Goal: Navigation & Orientation: Go to known website

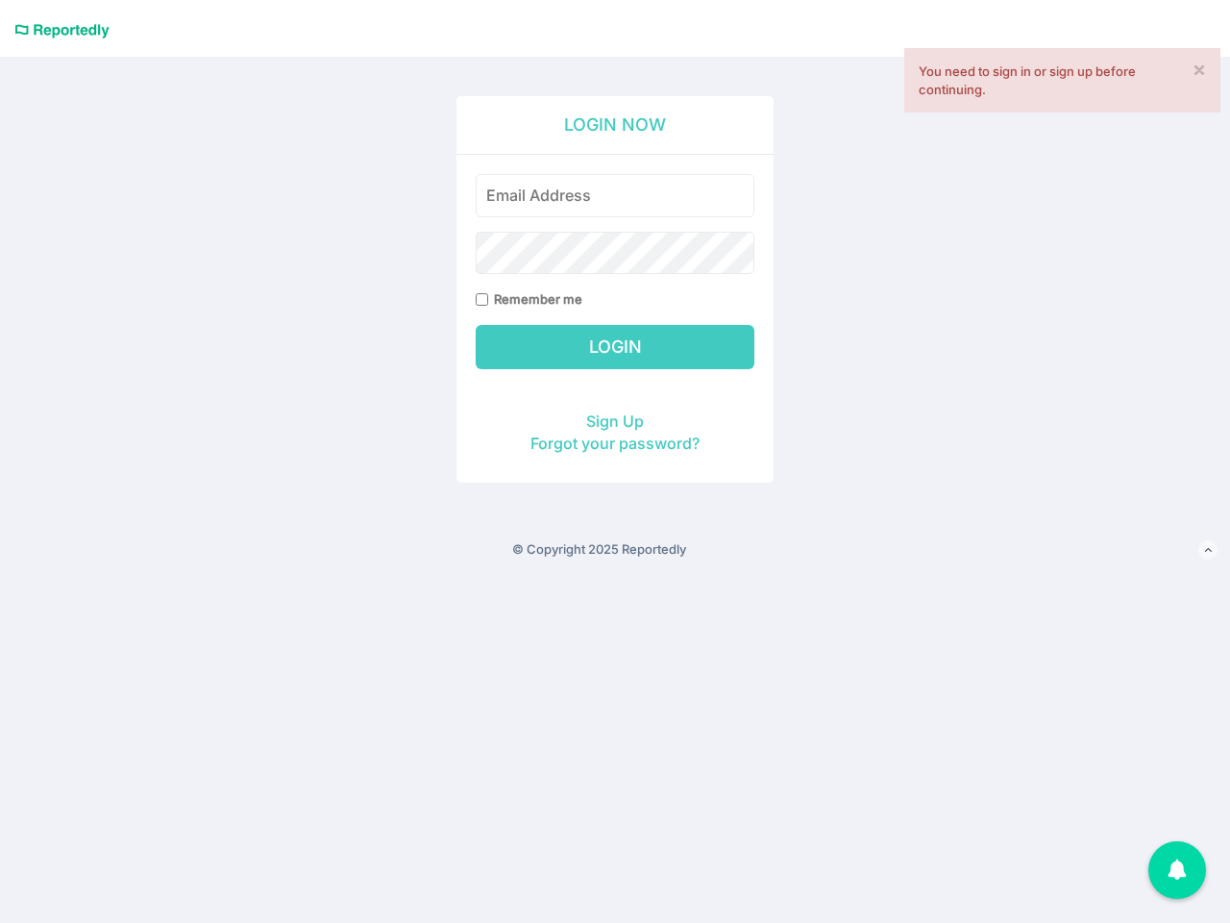
click at [615, 284] on div "Remember me" at bounding box center [615, 242] width 279 height 136
click at [1208, 551] on icon at bounding box center [1208, 549] width 8 height 12
click at [1177, 870] on div "1" at bounding box center [1177, 870] width 58 height 58
